Goal: Transaction & Acquisition: Purchase product/service

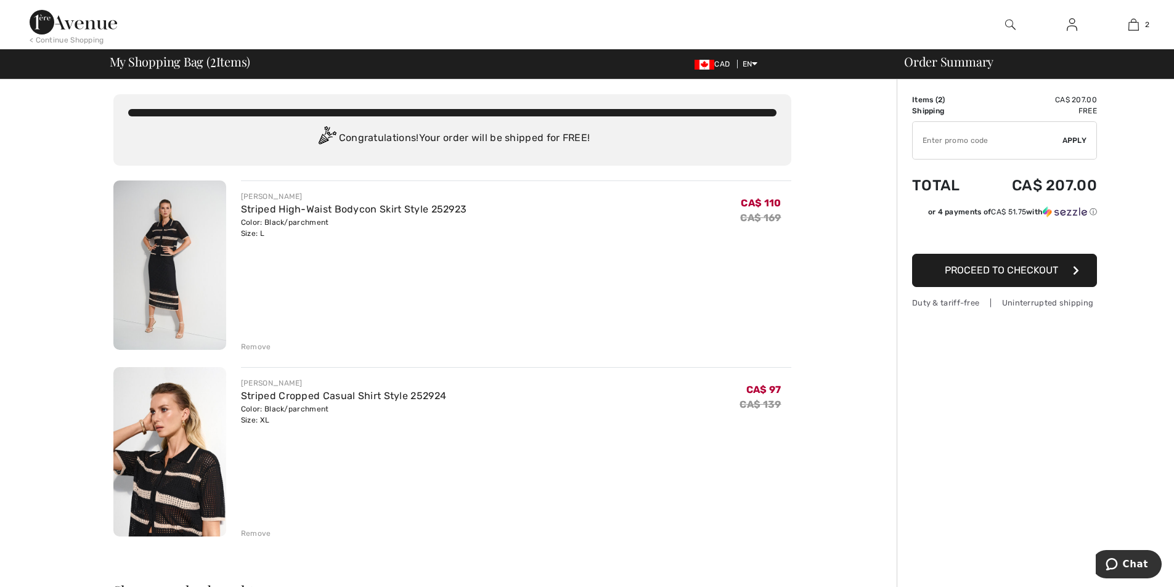
type input "NEW15"
type input "NEW10"
type input "FREEXPRESS"
type input "FLASH15"
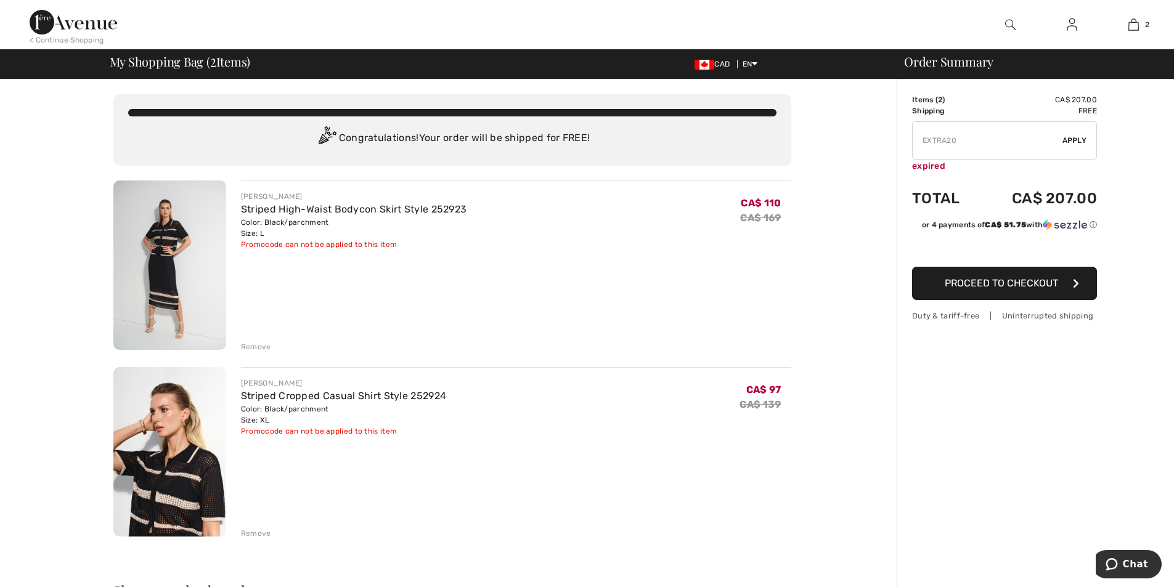
type input "FREEDENIMBAG"
type input "NEW15"
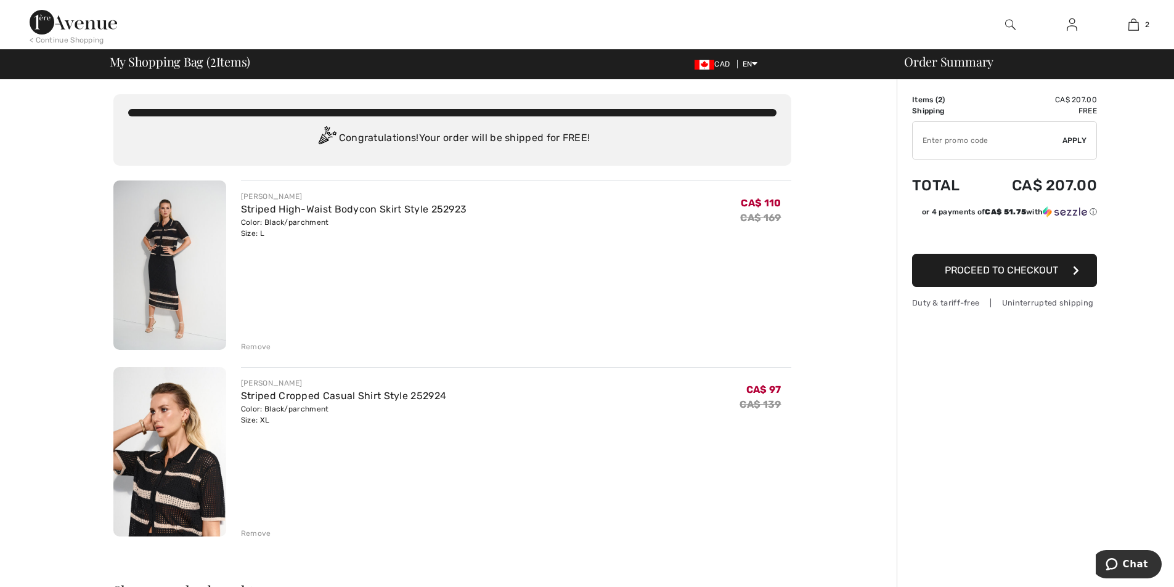
type input "NEW15"
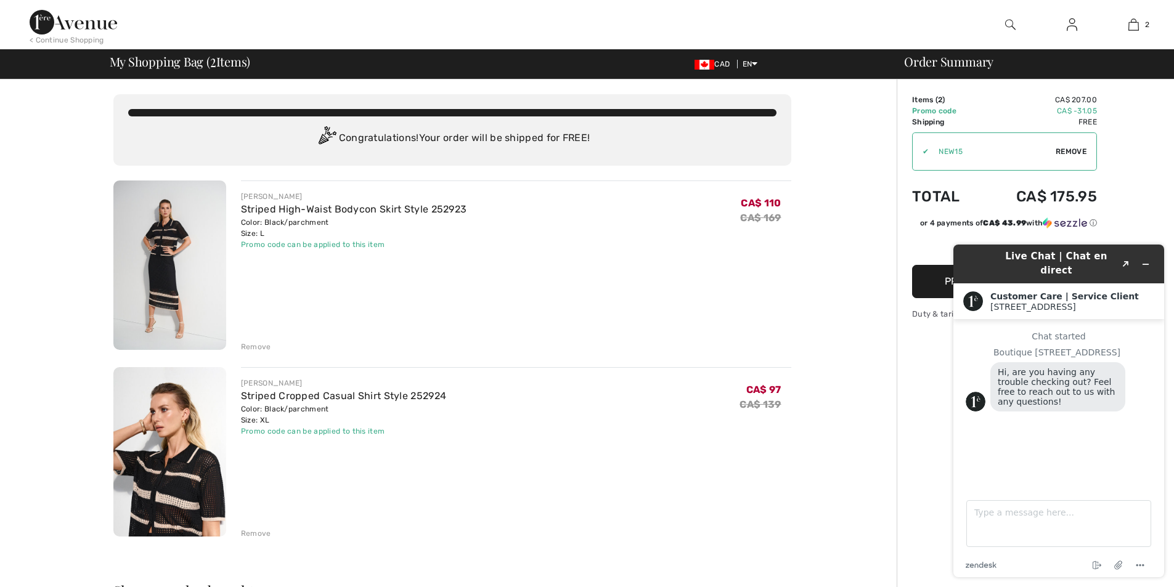
click at [1133, 208] on div "Order Summary Details Items ( 2 ) CA$ 207.00 Promo code CA$ -31.05 Shipping Fre…" at bounding box center [1034, 566] width 277 height 975
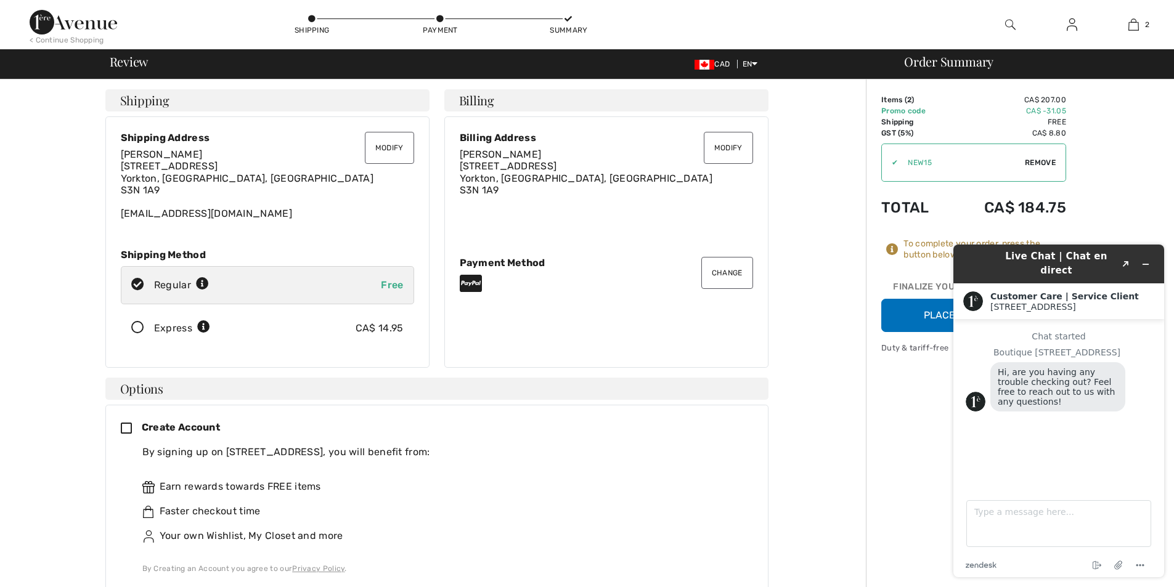
click at [927, 318] on button "Place Your Order" at bounding box center [973, 315] width 185 height 33
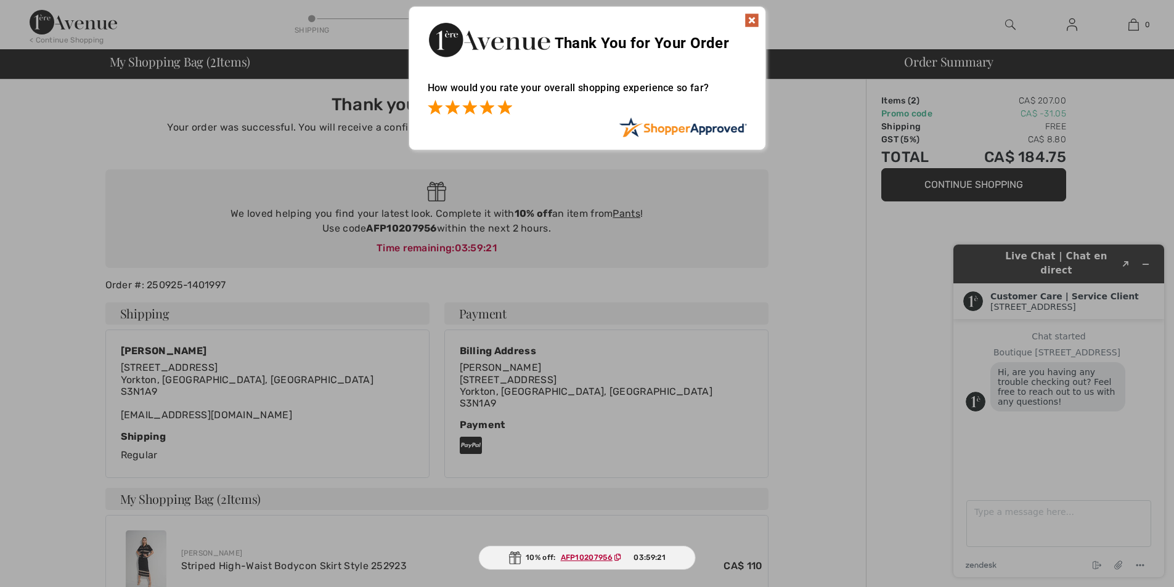
click at [508, 108] on span at bounding box center [504, 107] width 15 height 15
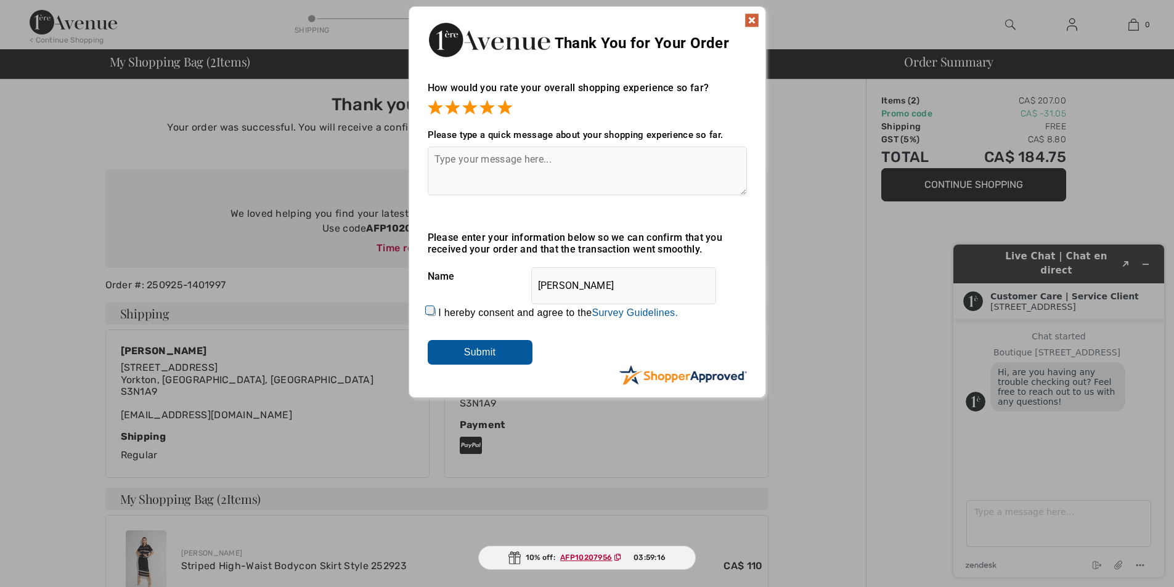
drag, startPoint x: 452, startPoint y: 164, endPoint x: 460, endPoint y: 162, distance: 7.6
click at [453, 164] on textarea at bounding box center [587, 171] width 319 height 49
click at [452, 164] on textarea at bounding box center [587, 171] width 319 height 49
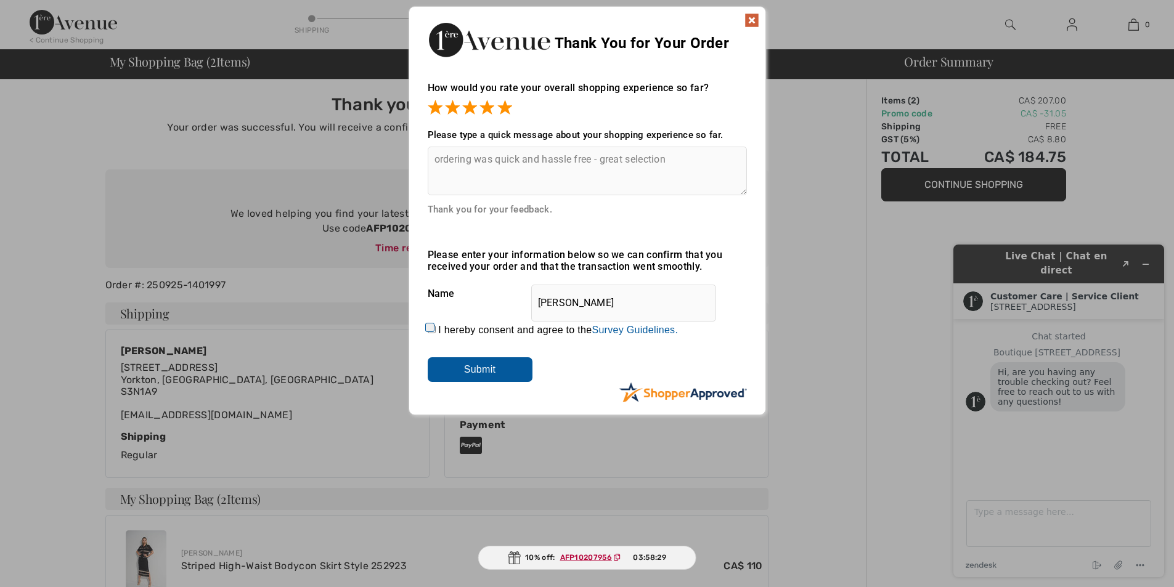
type textarea "ordering was quick and hassle free - great selection"
click at [432, 329] on input "I hereby consent and agree to the By submitting a review, you grant permission …" at bounding box center [432, 329] width 8 height 8
checkbox input "true"
click at [472, 371] on input "Submit" at bounding box center [480, 369] width 105 height 25
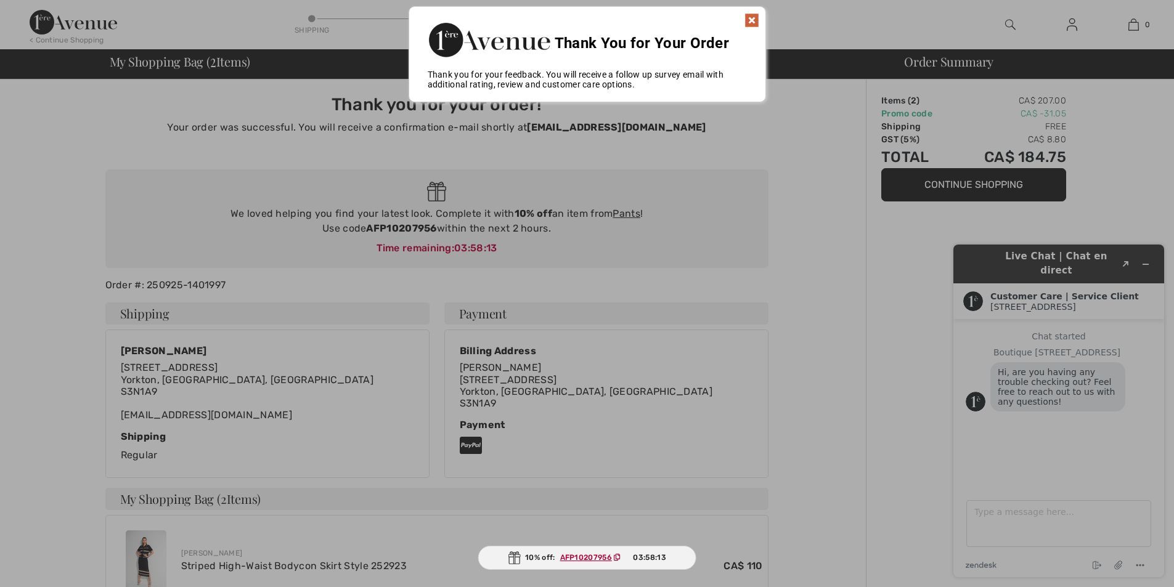
click at [752, 19] on img at bounding box center [751, 20] width 15 height 15
